Goal: Task Accomplishment & Management: Complete application form

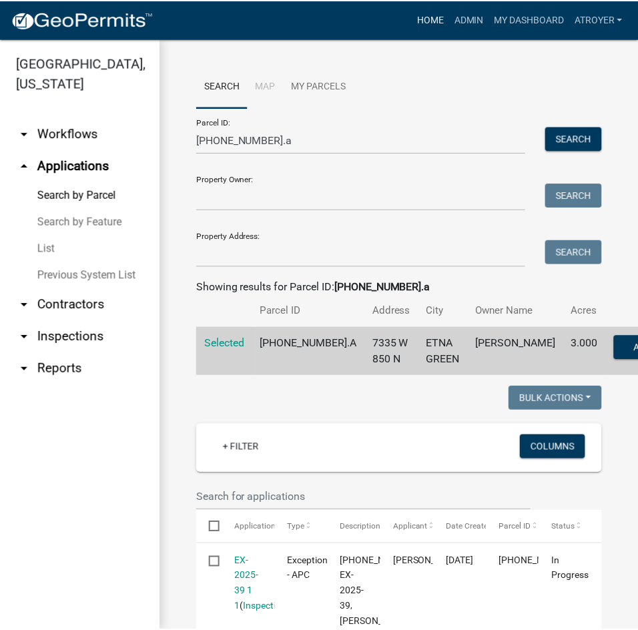
scroll to position [267, 0]
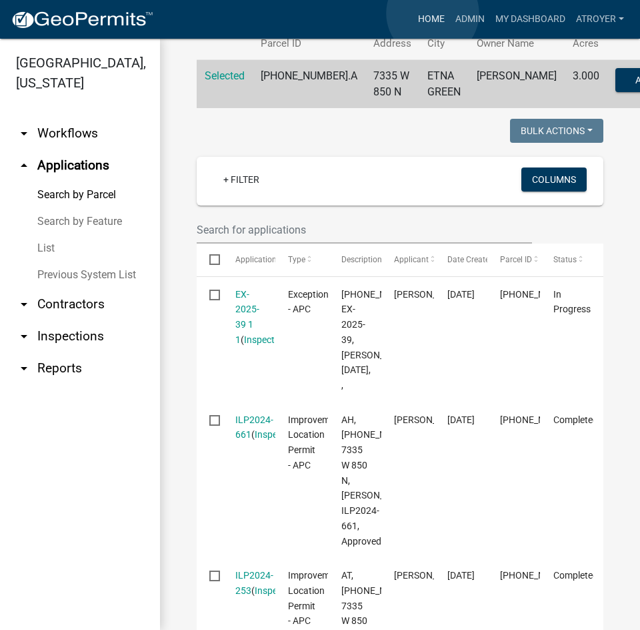
click at [433, 13] on link "Home" at bounding box center [431, 19] width 37 height 25
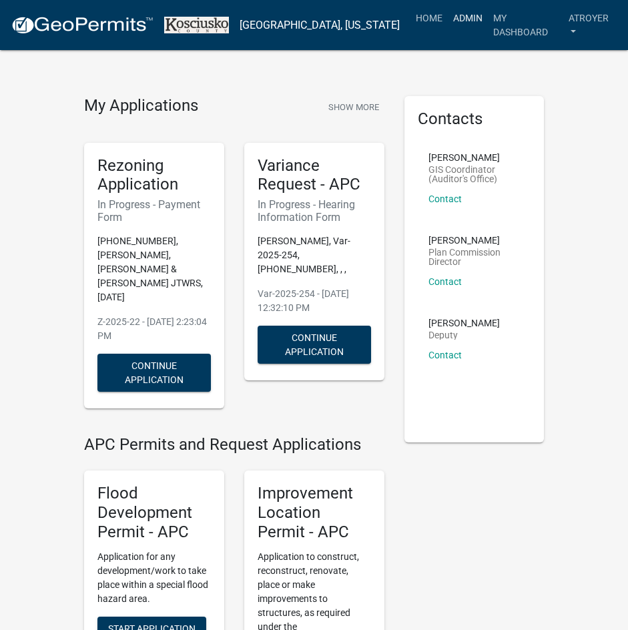
click at [448, 21] on link "Admin" at bounding box center [468, 17] width 40 height 25
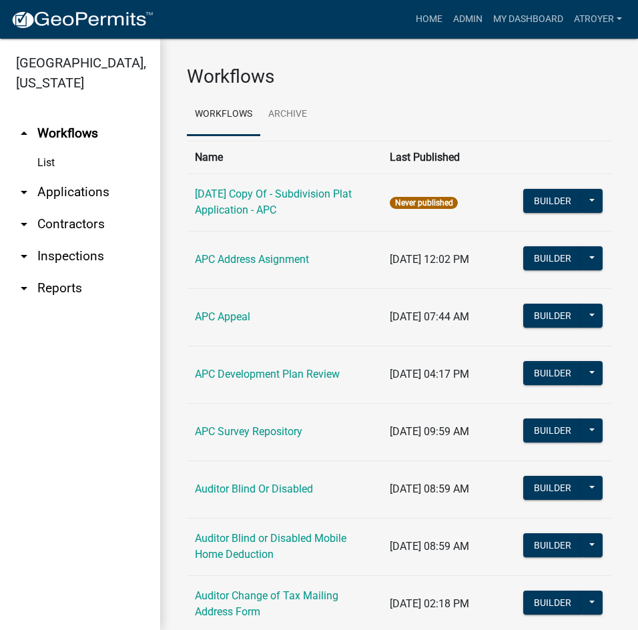
click at [56, 195] on link "arrow_drop_down Applications" at bounding box center [80, 192] width 160 height 32
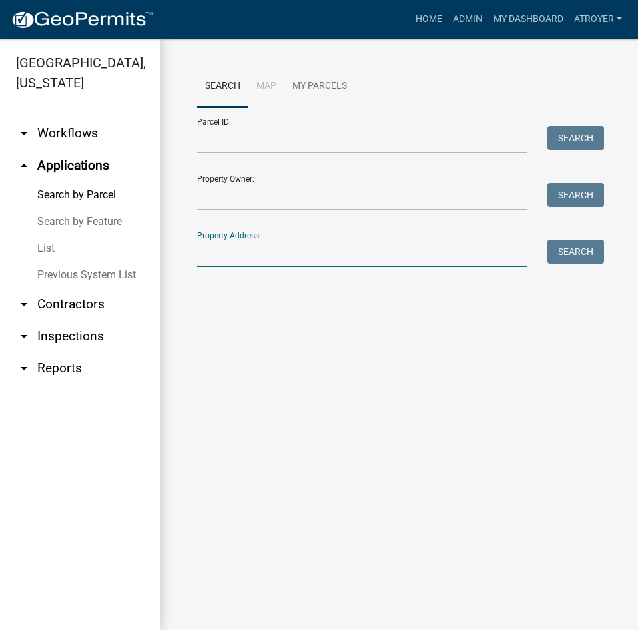
click at [265, 254] on input "Property Address:" at bounding box center [362, 252] width 330 height 27
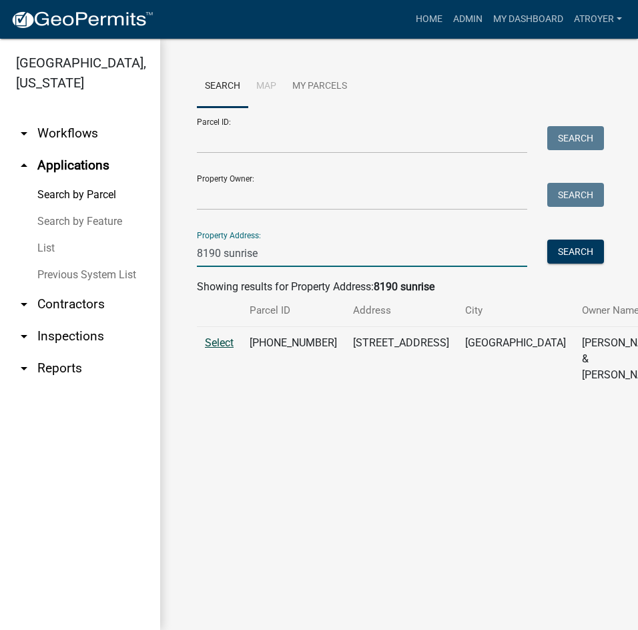
type input "8190 sunrise"
click at [215, 349] on span "Select" at bounding box center [219, 342] width 29 height 13
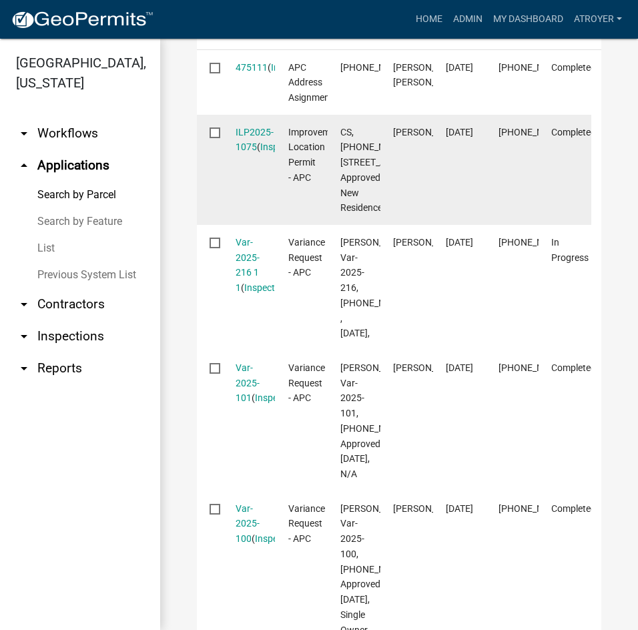
scroll to position [534, 0]
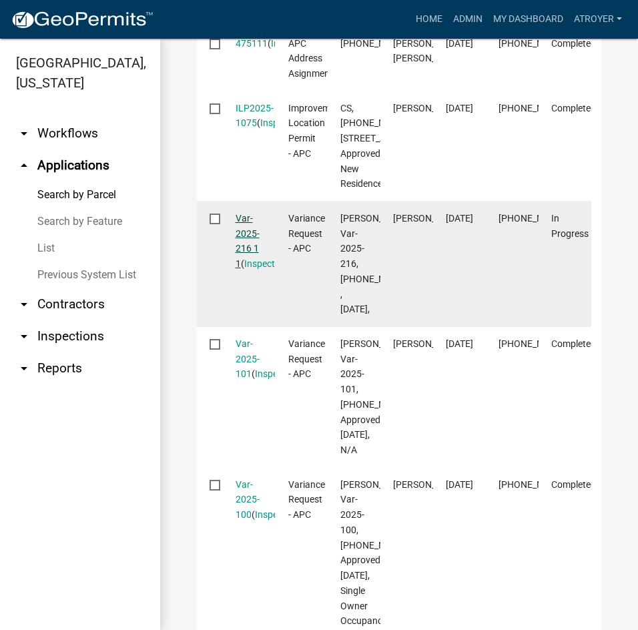
click at [245, 269] on link "Var-2025-216 1 1" at bounding box center [247, 241] width 24 height 56
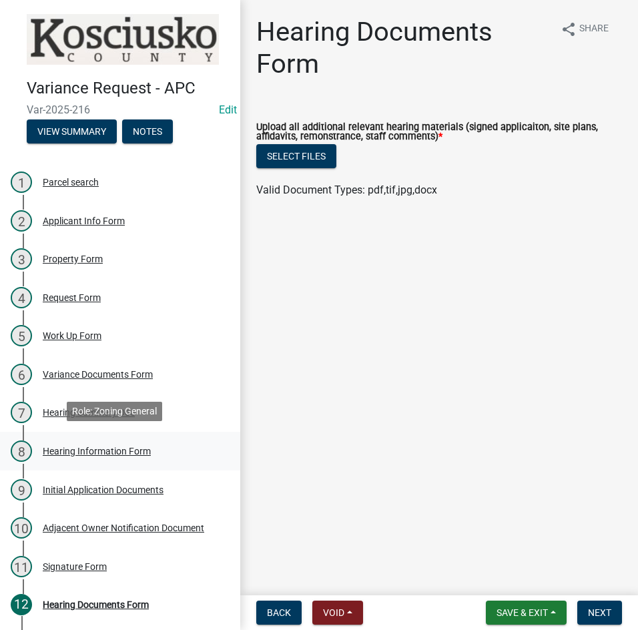
click at [85, 447] on div "Hearing Information Form" at bounding box center [97, 450] width 108 height 9
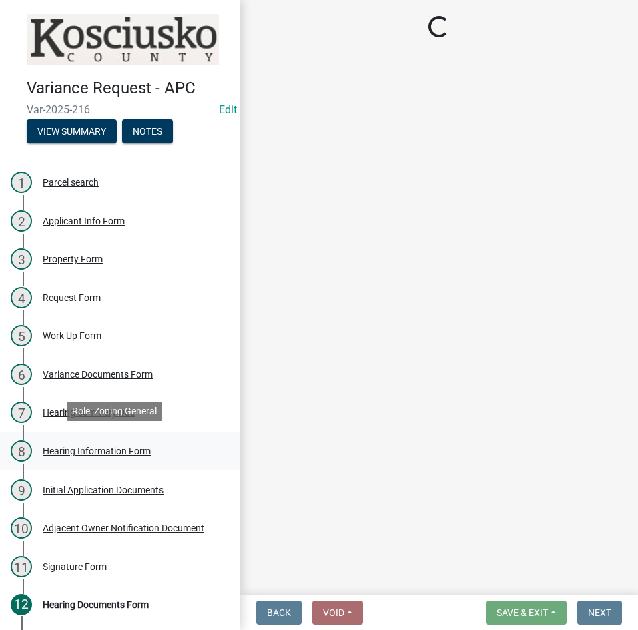
select select "2c42e77b-91e7-4635-824d-3d7e3b59fa99"
select select "9dcac0a2-b0c4-4f3b-8637-840d2209bdca"
